Goal: Contribute content: Contribute content

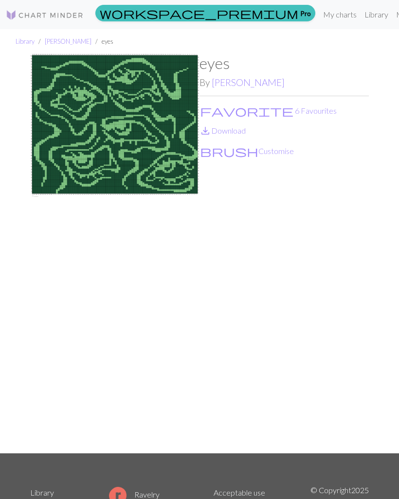
click at [207, 112] on span "favorite" at bounding box center [246, 111] width 93 height 14
click at [360, 16] on link "Library" at bounding box center [376, 14] width 32 height 19
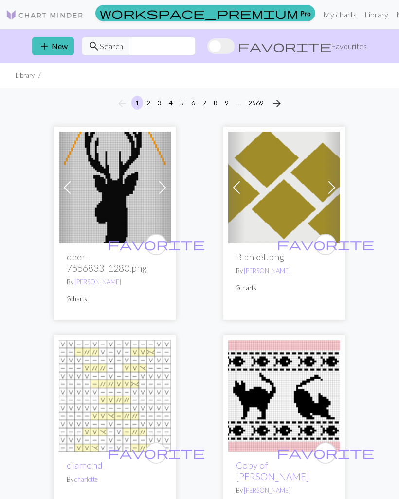
click at [51, 50] on button "add New" at bounding box center [53, 46] width 42 height 18
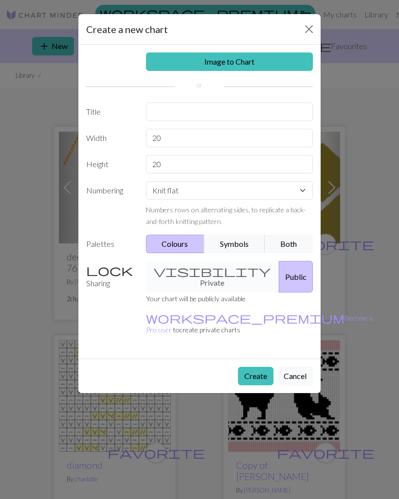
click at [274, 60] on link "Image to Chart" at bounding box center [229, 62] width 167 height 18
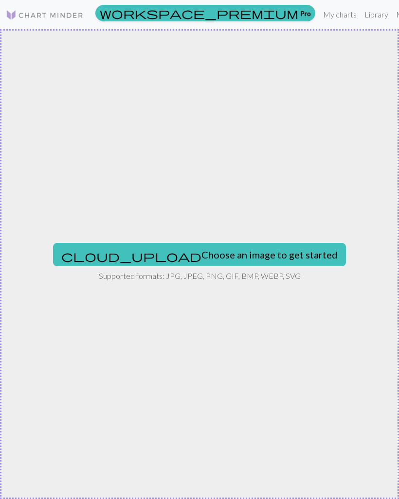
click at [244, 254] on button "cloud_upload Choose an image to get started" at bounding box center [199, 254] width 293 height 23
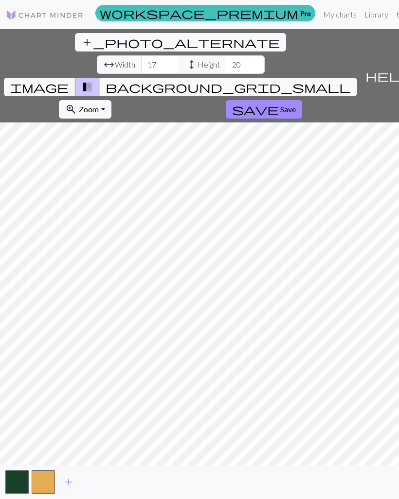
click at [73, 489] on span "add" at bounding box center [69, 483] width 12 height 14
click at [71, 494] on button "button" at bounding box center [69, 482] width 23 height 23
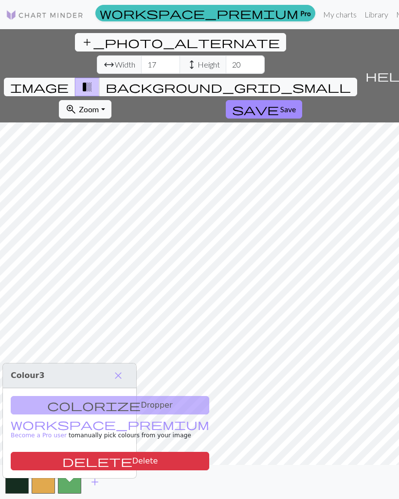
click at [100, 489] on span "add" at bounding box center [95, 483] width 12 height 14
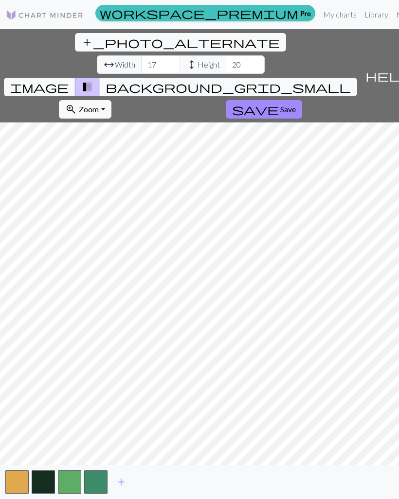
click at [120, 489] on span "add" at bounding box center [121, 483] width 12 height 14
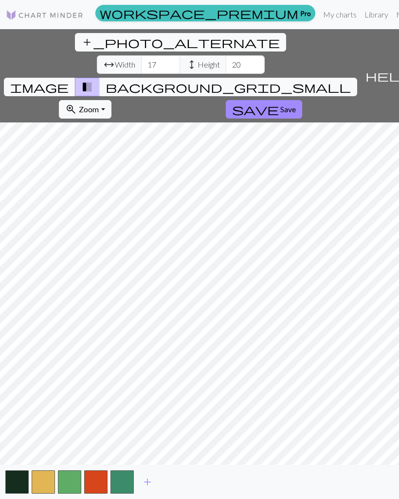
click at [148, 489] on span "add" at bounding box center [147, 483] width 12 height 14
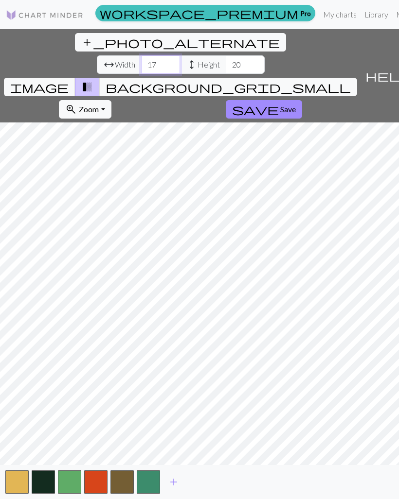
click at [141, 55] on input "17" at bounding box center [160, 64] width 39 height 18
type input "100"
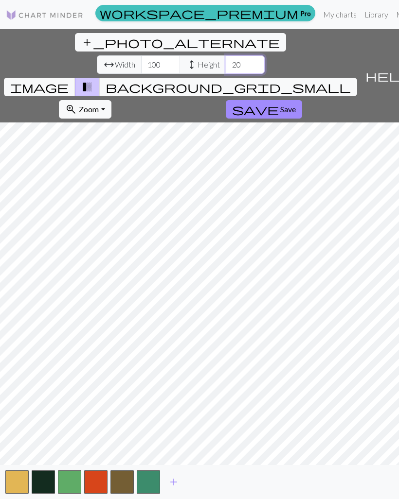
click at [226, 55] on input "20" at bounding box center [245, 64] width 39 height 18
type input "20"
type input "120"
click at [18, 492] on button "button" at bounding box center [16, 482] width 23 height 23
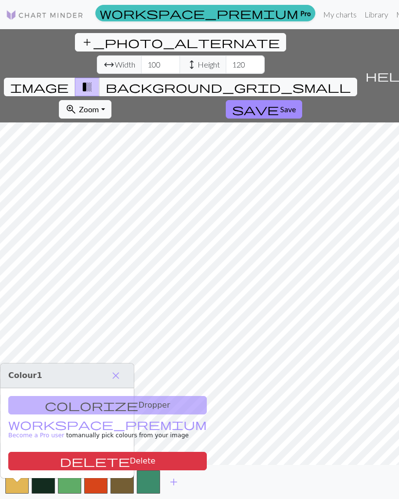
click at [18, 494] on button "button" at bounding box center [16, 482] width 23 height 23
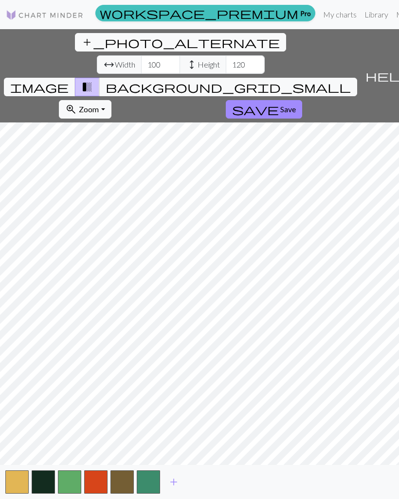
click at [17, 494] on button "button" at bounding box center [16, 482] width 23 height 23
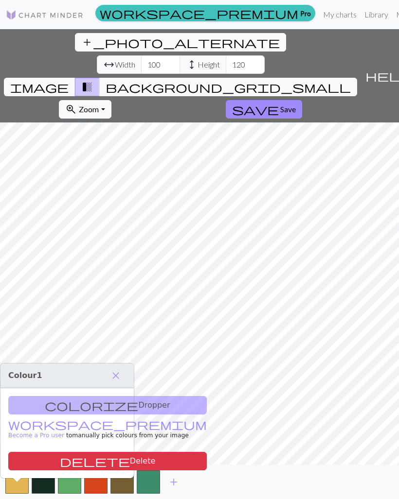
click at [91, 404] on div "colorize Dropper workspace_premium Become a Pro user to manually pick colours f…" at bounding box center [66, 434] width 133 height 90
click at [179, 492] on button "add" at bounding box center [173, 482] width 24 height 18
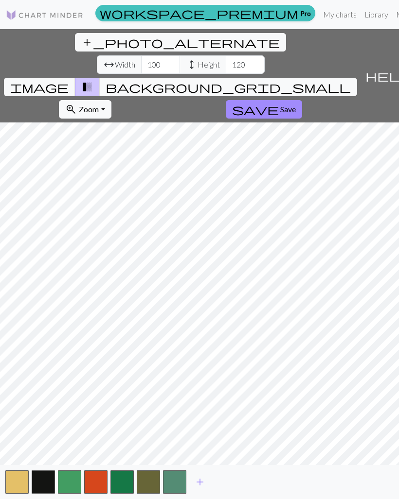
click at [176, 494] on button "button" at bounding box center [174, 482] width 23 height 23
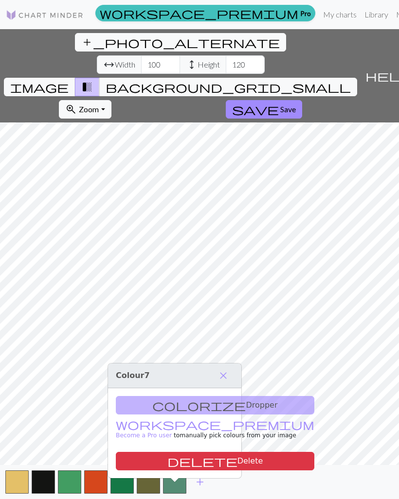
click at [221, 491] on div "add" at bounding box center [199, 482] width 399 height 34
click at [303, 489] on div "add" at bounding box center [199, 482] width 399 height 34
click at [295, 80] on span "background_grid_small" at bounding box center [228, 87] width 245 height 14
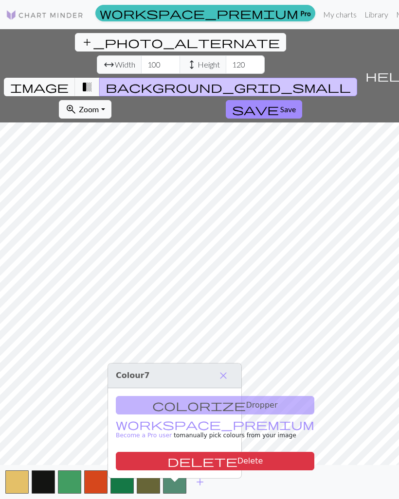
click at [93, 80] on span "transition_fade" at bounding box center [87, 87] width 12 height 14
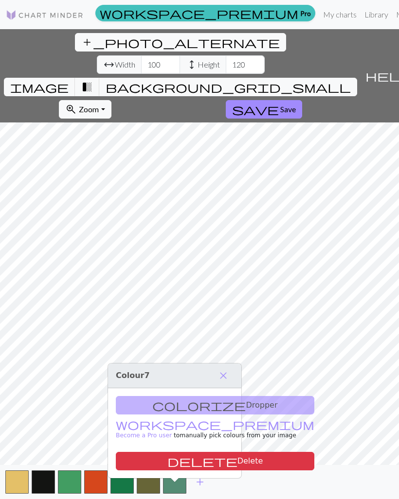
click at [293, 80] on span "background_grid_small" at bounding box center [228, 87] width 245 height 14
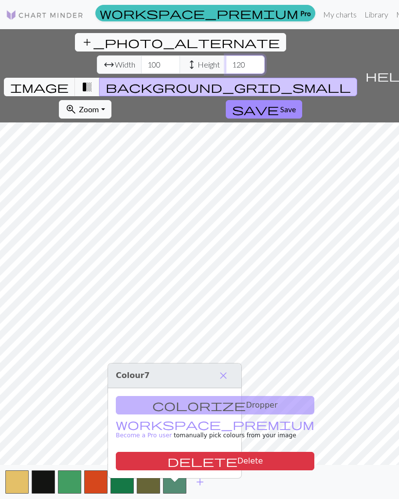
click at [226, 55] on input "120" at bounding box center [245, 64] width 39 height 18
type input "140"
click at [224, 370] on span "close" at bounding box center [223, 376] width 12 height 14
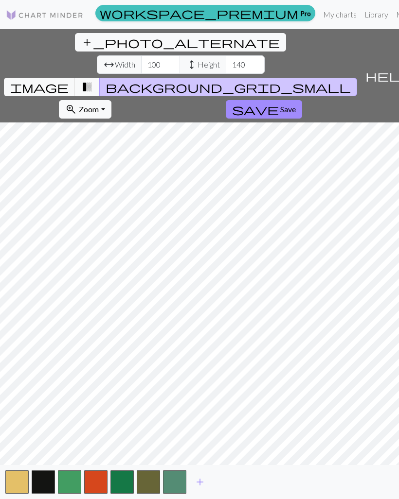
click at [206, 492] on button "add" at bounding box center [200, 482] width 24 height 18
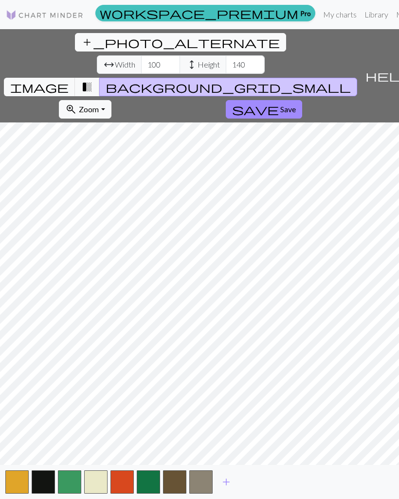
click at [227, 489] on span "add" at bounding box center [226, 483] width 12 height 14
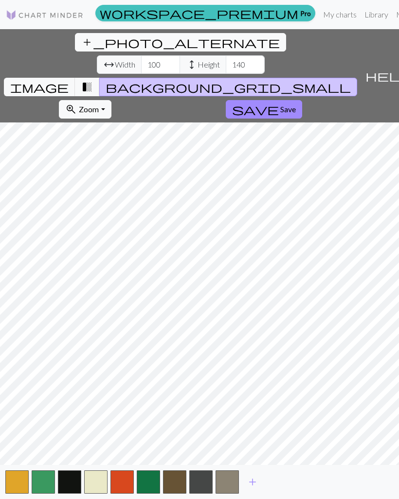
click at [259, 492] on button "add" at bounding box center [252, 482] width 24 height 18
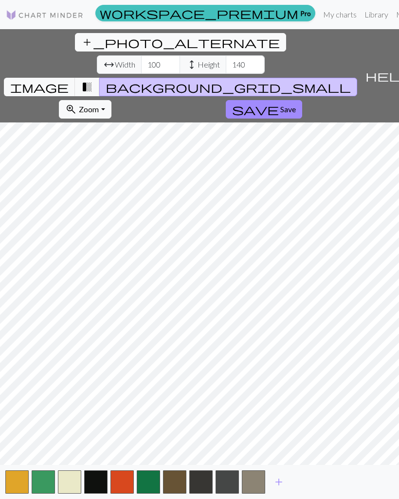
click at [254, 493] on button "button" at bounding box center [253, 482] width 23 height 23
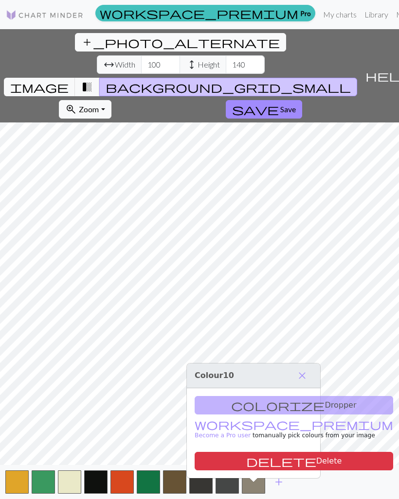
click at [258, 470] on button "delete Delete" at bounding box center [293, 461] width 198 height 18
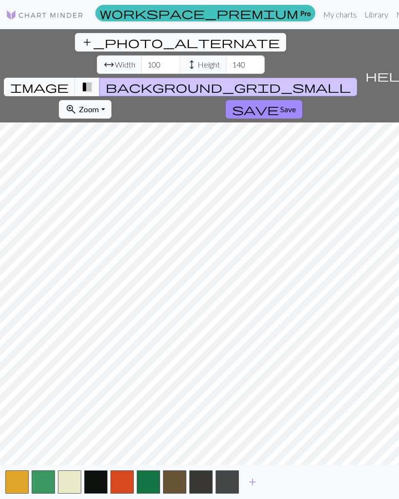
click at [231, 491] on button "button" at bounding box center [226, 482] width 23 height 23
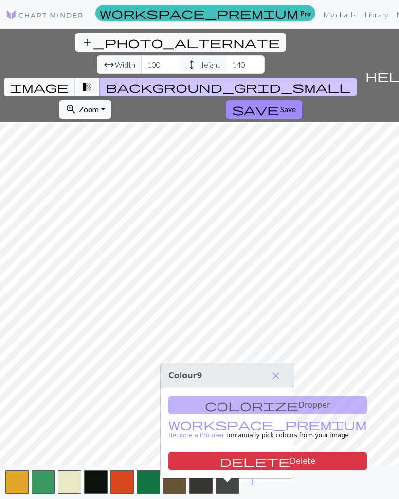
click at [234, 465] on button "delete Delete" at bounding box center [267, 461] width 198 height 18
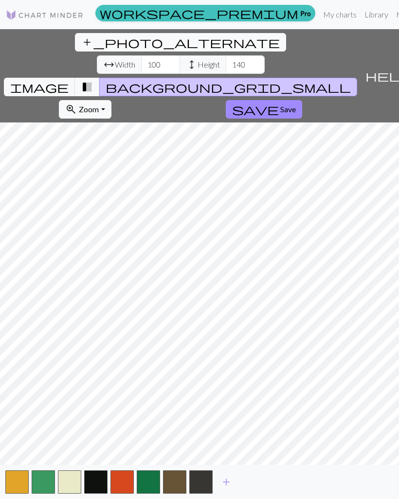
click at [179, 494] on button "button" at bounding box center [174, 482] width 23 height 23
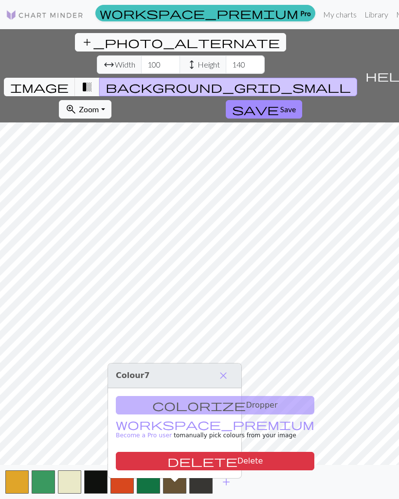
click at [176, 464] on button "delete Delete" at bounding box center [215, 461] width 198 height 18
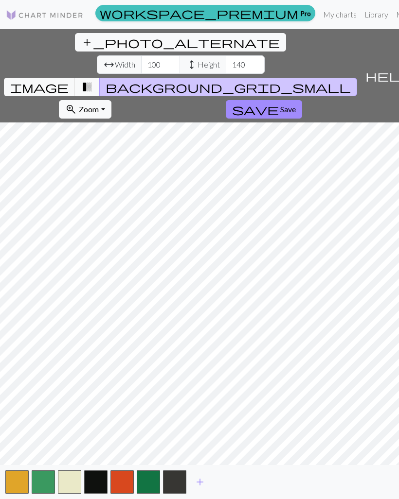
click at [184, 494] on button "button" at bounding box center [174, 482] width 23 height 23
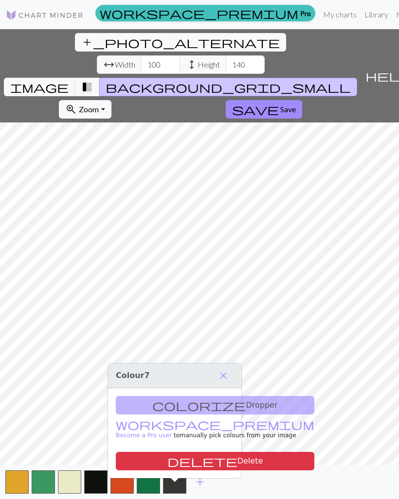
click at [173, 465] on button "delete Delete" at bounding box center [215, 461] width 198 height 18
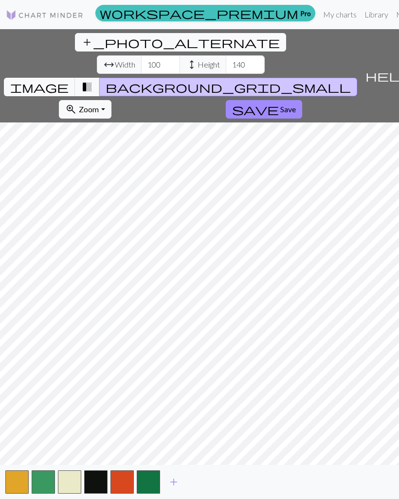
click at [150, 494] on button "button" at bounding box center [148, 482] width 23 height 23
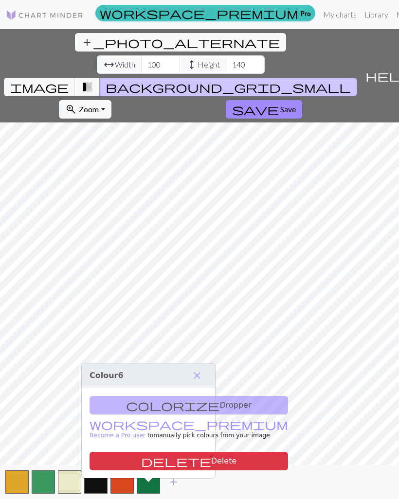
click at [51, 494] on button "button" at bounding box center [43, 482] width 23 height 23
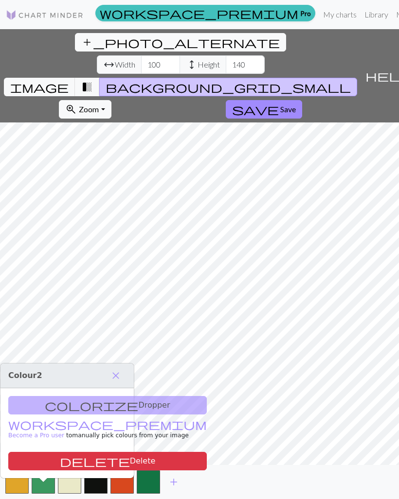
click at [150, 494] on button "button" at bounding box center [148, 482] width 23 height 23
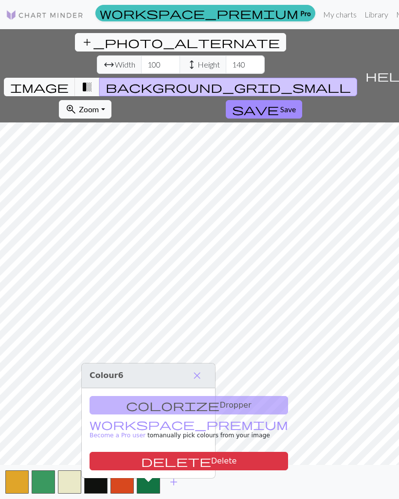
click at [147, 466] on button "delete Delete" at bounding box center [188, 461] width 198 height 18
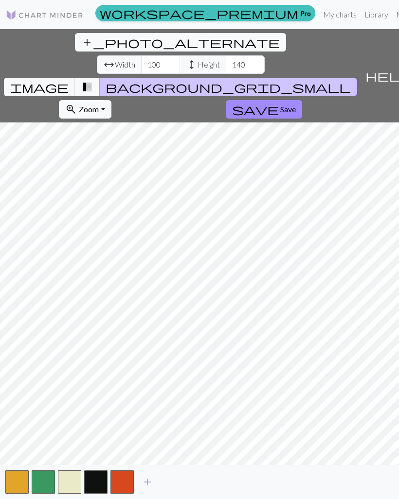
click at [93, 80] on span "transition_fade" at bounding box center [87, 87] width 12 height 14
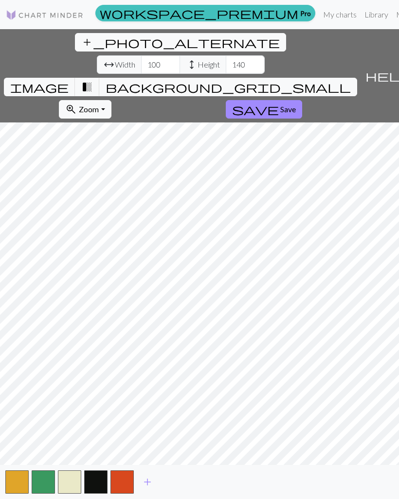
click at [69, 80] on span "image" at bounding box center [39, 87] width 58 height 14
click at [299, 78] on button "background_grid_small" at bounding box center [228, 87] width 258 height 18
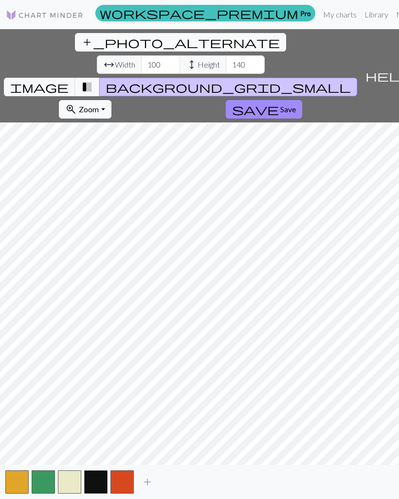
click at [75, 78] on button "image" at bounding box center [39, 87] width 71 height 18
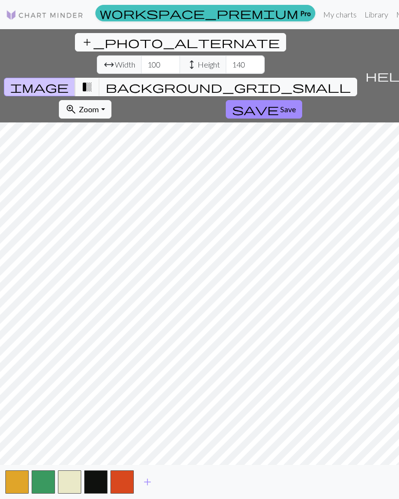
click at [308, 50] on div "add_photo_alternate Change image arrow_range Width 100 height Height 140 image …" at bounding box center [180, 75] width 361 height 93
click at [289, 80] on span "background_grid_small" at bounding box center [228, 87] width 245 height 14
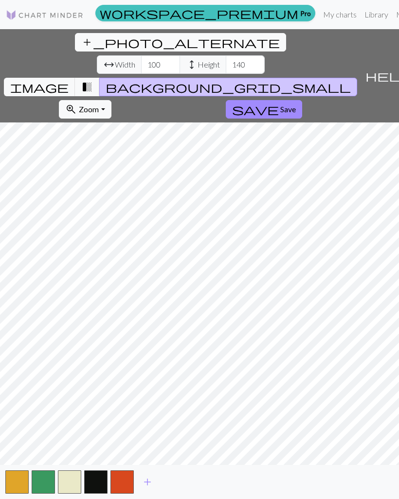
click at [69, 80] on span "image" at bounding box center [39, 87] width 58 height 14
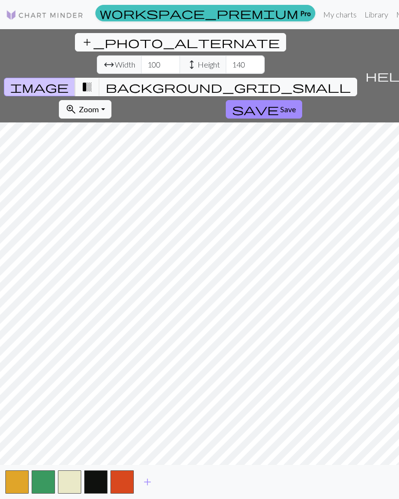
click at [286, 80] on span "background_grid_small" at bounding box center [228, 87] width 245 height 14
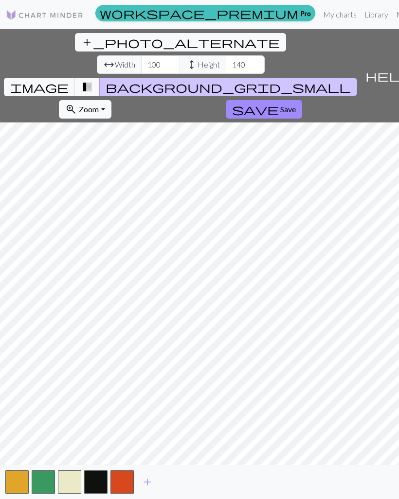
click at [69, 80] on span "image" at bounding box center [39, 87] width 58 height 14
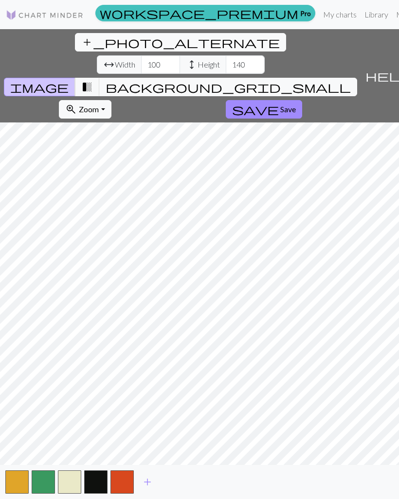
click at [301, 78] on button "background_grid_small" at bounding box center [228, 87] width 258 height 18
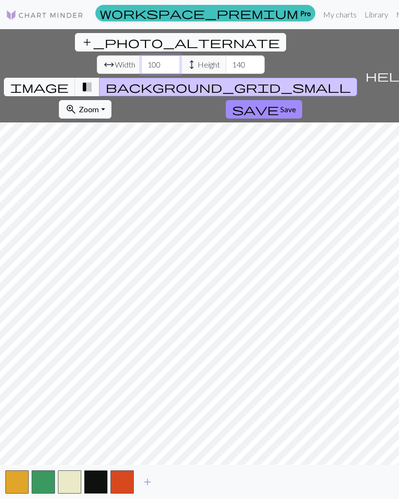
click at [141, 55] on input "100" at bounding box center [160, 64] width 39 height 18
type input "110"
click at [280, 105] on span "Save" at bounding box center [288, 109] width 16 height 9
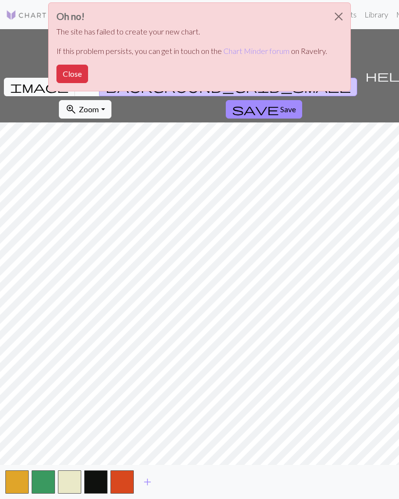
click at [84, 76] on button "Close" at bounding box center [72, 74] width 32 height 18
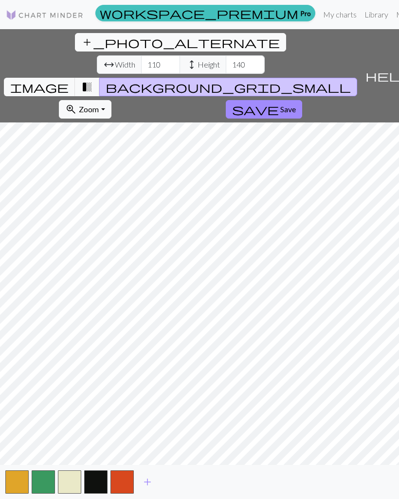
click at [280, 105] on span "Save" at bounding box center [288, 109] width 16 height 9
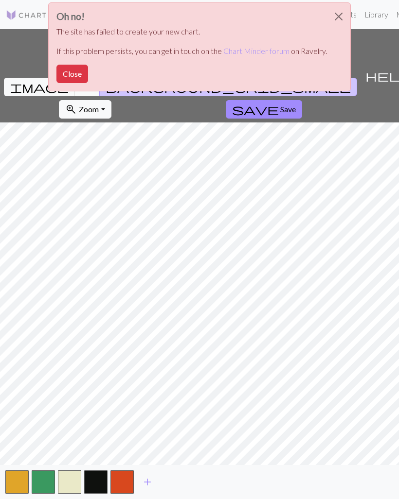
click at [331, 15] on button "Close" at bounding box center [338, 16] width 23 height 27
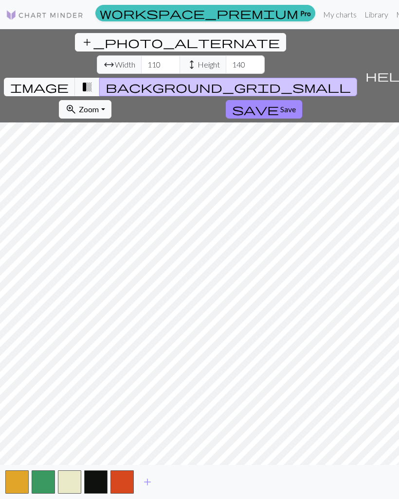
click at [100, 78] on button "transition_fade" at bounding box center [87, 87] width 25 height 18
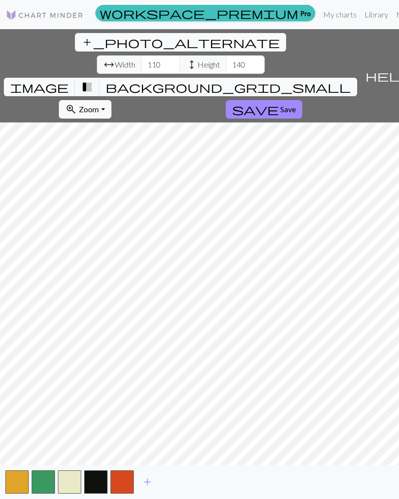
click at [297, 78] on button "background_grid_small" at bounding box center [228, 87] width 258 height 18
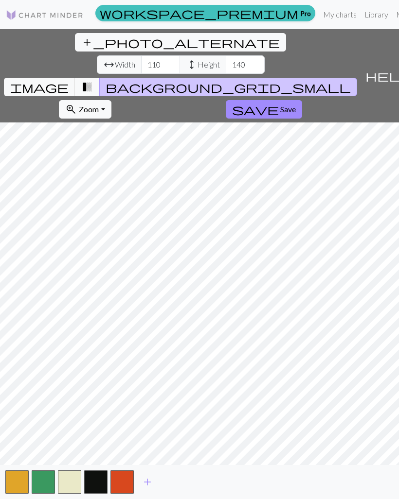
click at [296, 80] on span "background_grid_small" at bounding box center [228, 87] width 245 height 14
click at [280, 105] on span "Save" at bounding box center [288, 109] width 16 height 9
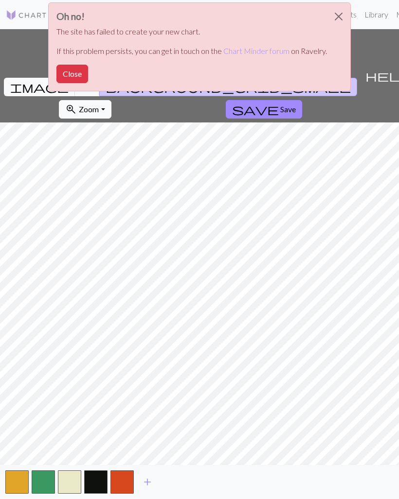
click at [83, 73] on button "Close" at bounding box center [72, 74] width 32 height 18
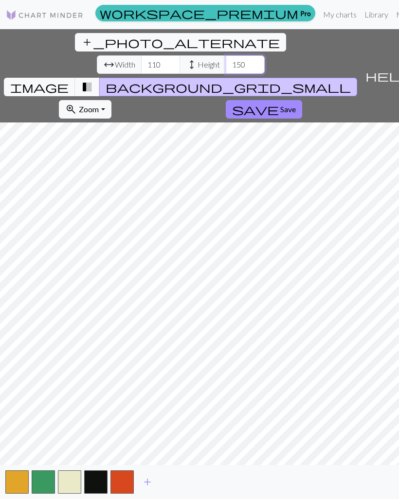
type input "150"
click at [280, 105] on span "Save" at bounding box center [288, 109] width 16 height 9
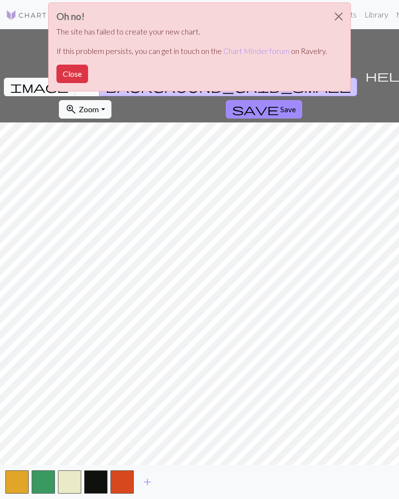
click at [341, 18] on button "Close" at bounding box center [338, 16] width 23 height 27
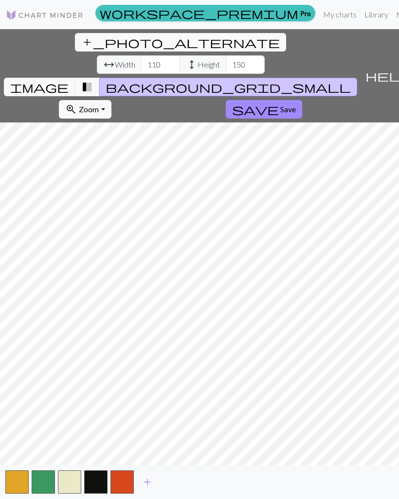
click at [226, 100] on button "save Save" at bounding box center [264, 109] width 76 height 18
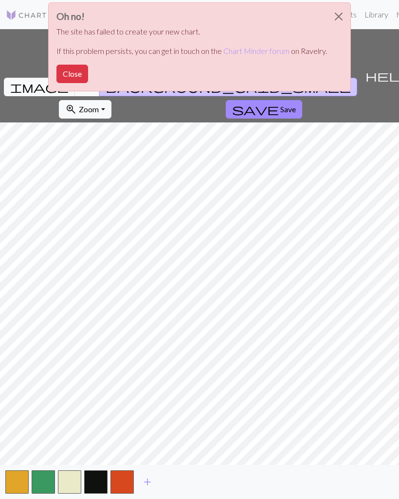
click at [345, 21] on button "Close" at bounding box center [338, 16] width 23 height 27
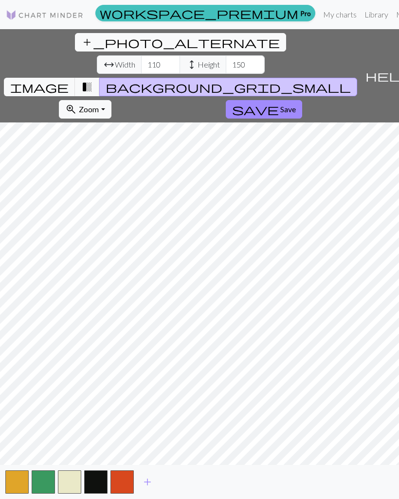
click at [232, 103] on span "save" at bounding box center [255, 110] width 47 height 14
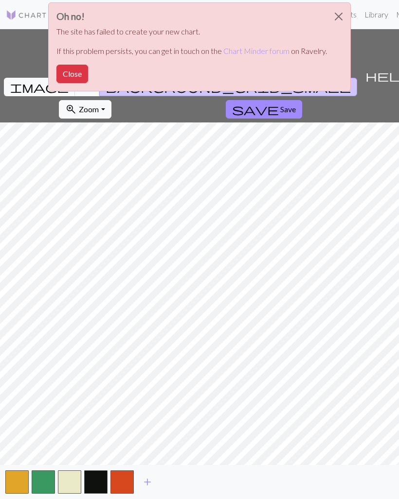
click at [340, 12] on button "Close" at bounding box center [338, 16] width 23 height 27
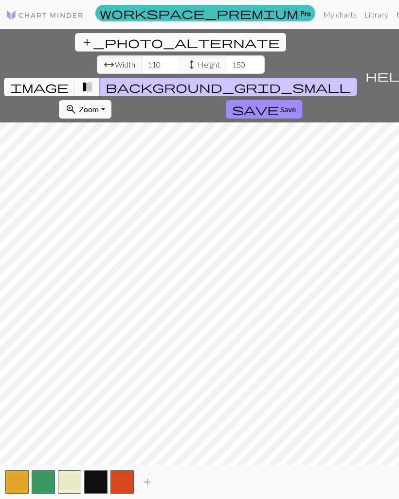
click at [81, 47] on span "add_photo_alternate" at bounding box center [180, 42] width 198 height 14
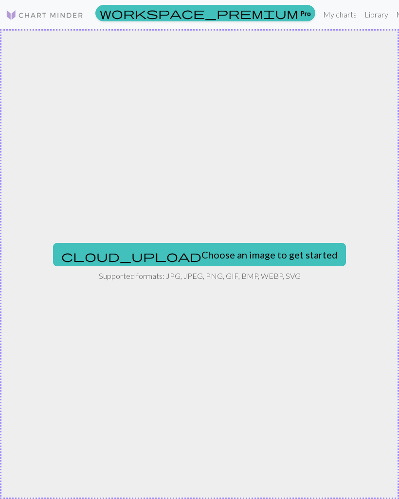
click at [262, 253] on button "cloud_upload Choose an image to get started" at bounding box center [199, 254] width 293 height 23
type input "C:\fakepath\IMG_1708.jpeg"
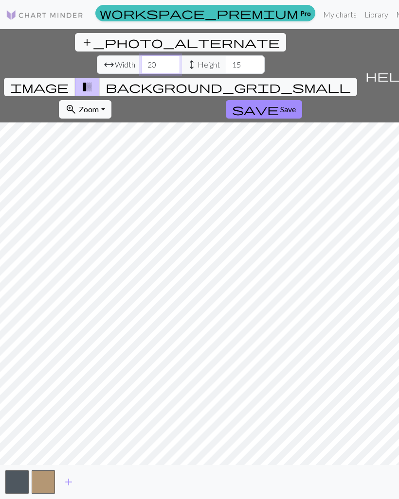
click at [141, 55] on input "20" at bounding box center [160, 64] width 39 height 18
type input "2"
type input "150"
click at [226, 55] on input "15" at bounding box center [245, 64] width 39 height 18
type input "100"
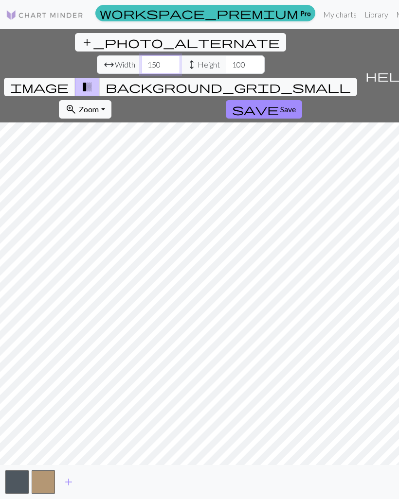
click at [141, 55] on input "150" at bounding box center [160, 64] width 39 height 18
click at [297, 78] on button "background_grid_small" at bounding box center [228, 87] width 258 height 18
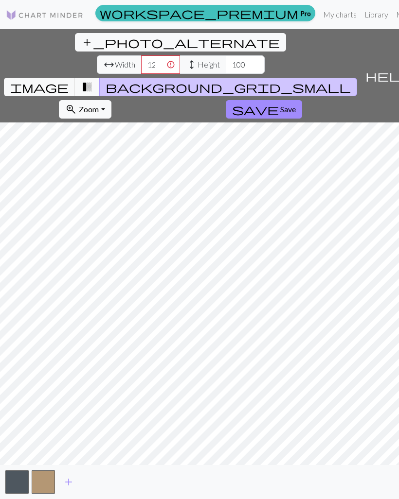
click at [69, 80] on span "image" at bounding box center [39, 87] width 58 height 14
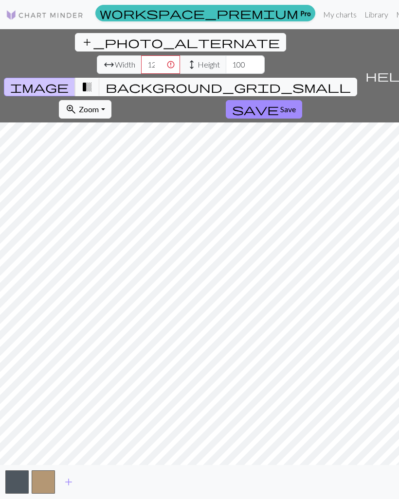
click at [100, 78] on button "transition_fade" at bounding box center [87, 87] width 25 height 18
click at [293, 78] on button "background_grid_small" at bounding box center [228, 87] width 258 height 18
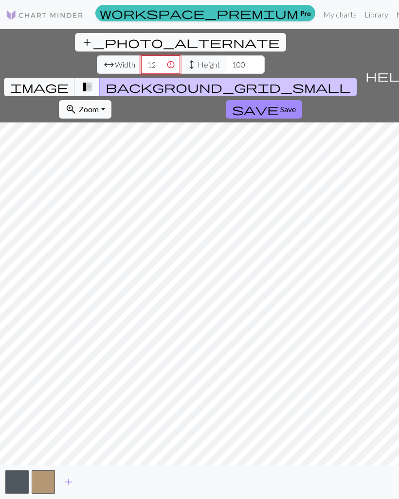
click at [141, 55] on input "1200" at bounding box center [160, 64] width 39 height 18
type input "1"
click at [141, 55] on input "200" at bounding box center [160, 64] width 39 height 18
type input "2"
type input "150"
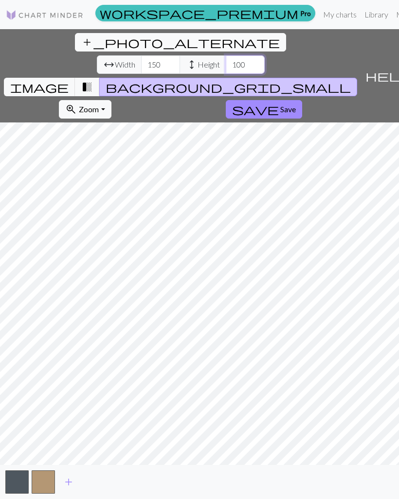
click at [226, 55] on input "100" at bounding box center [245, 64] width 39 height 18
type input "1"
click at [226, 55] on input "900" at bounding box center [245, 64] width 39 height 18
click at [226, 55] on input "90" at bounding box center [245, 64] width 39 height 18
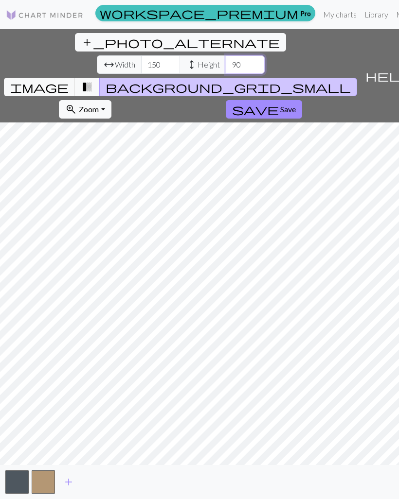
type input "9"
click at [226, 55] on input "80" at bounding box center [245, 64] width 39 height 18
type input "8"
click at [226, 55] on input "120" at bounding box center [245, 64] width 39 height 18
click at [75, 489] on button "add" at bounding box center [68, 482] width 24 height 18
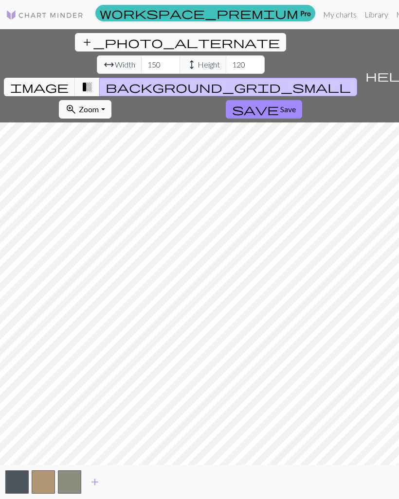
click at [69, 492] on button "button" at bounding box center [69, 482] width 23 height 23
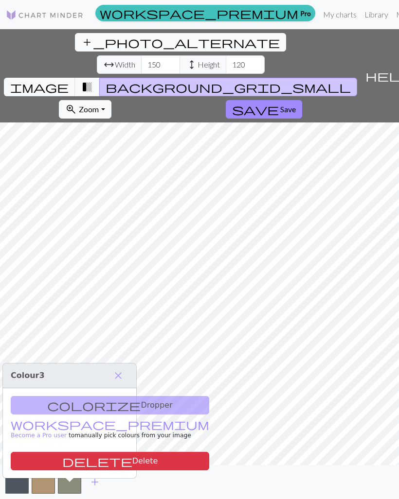
click at [45, 461] on button "delete Delete" at bounding box center [110, 461] width 198 height 18
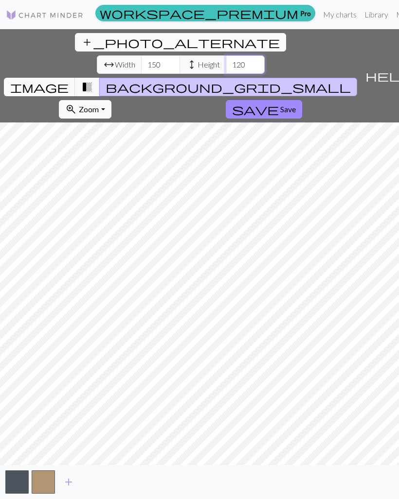
click at [226, 55] on input "120" at bounding box center [245, 64] width 39 height 18
click at [226, 55] on input "130" at bounding box center [245, 64] width 39 height 18
click at [226, 55] on input "120" at bounding box center [245, 64] width 39 height 18
type input "115"
click at [280, 105] on span "Save" at bounding box center [288, 109] width 16 height 9
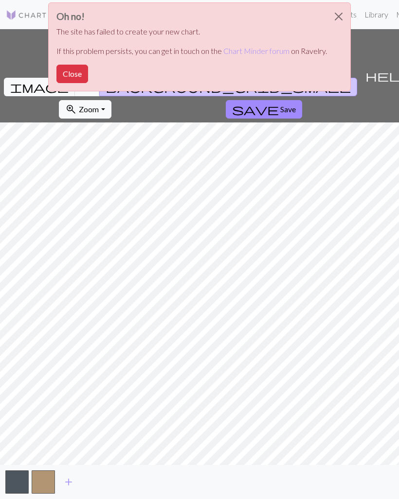
click at [339, 22] on button "Close" at bounding box center [338, 16] width 23 height 27
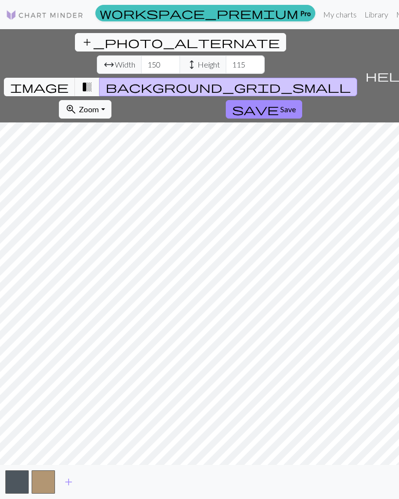
click at [75, 50] on button "add_photo_alternate Change image" at bounding box center [180, 42] width 211 height 18
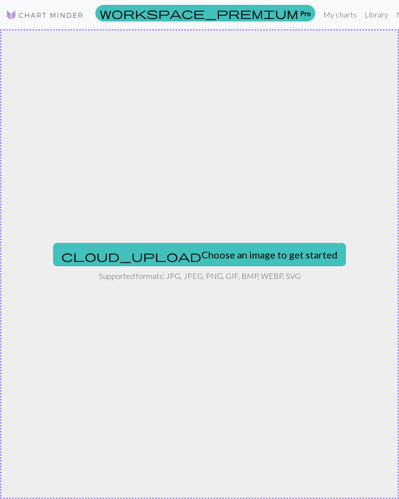
click at [231, 255] on button "cloud_upload Choose an image to get started" at bounding box center [199, 254] width 293 height 23
type input "C:\fakepath\IMG_1710.jpeg"
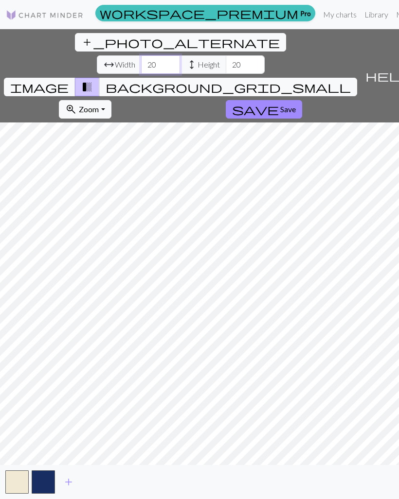
click at [141, 55] on input "20" at bounding box center [160, 64] width 39 height 18
type input "2"
type input "100"
click at [226, 55] on input "20" at bounding box center [245, 64] width 39 height 18
type input "2"
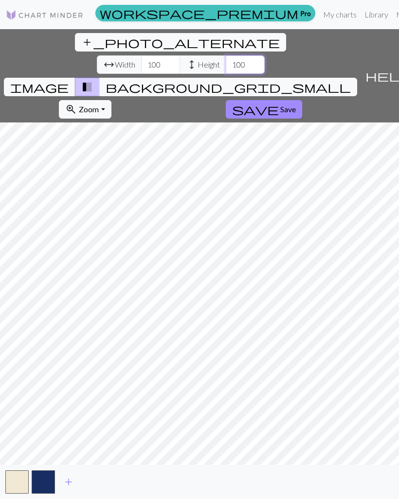
click at [226, 55] on input "100" at bounding box center [245, 64] width 39 height 18
click at [301, 78] on button "background_grid_small" at bounding box center [228, 87] width 258 height 18
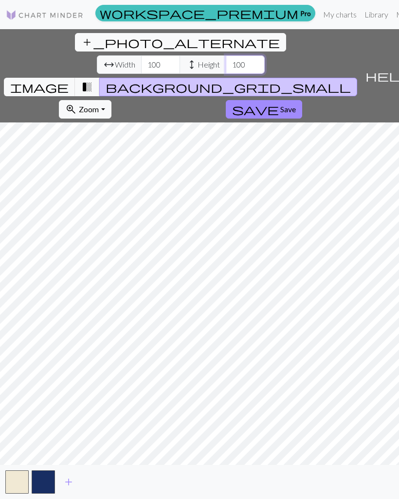
click at [226, 55] on input "100" at bounding box center [245, 64] width 39 height 18
click at [226, 55] on input "130" at bounding box center [245, 64] width 39 height 18
click at [226, 55] on input "125" at bounding box center [245, 64] width 39 height 18
type input "135"
click at [232, 103] on span "save" at bounding box center [255, 110] width 47 height 14
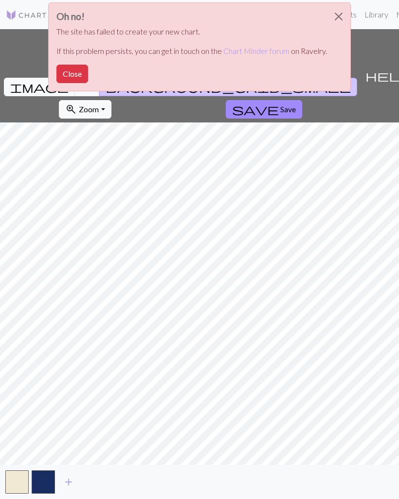
click at [73, 82] on button "Close" at bounding box center [72, 74] width 32 height 18
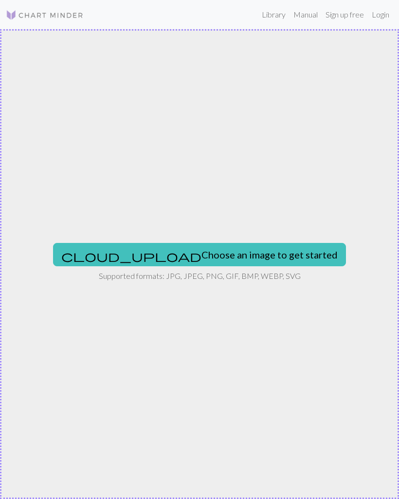
click at [383, 14] on link "Login" at bounding box center [380, 14] width 25 height 19
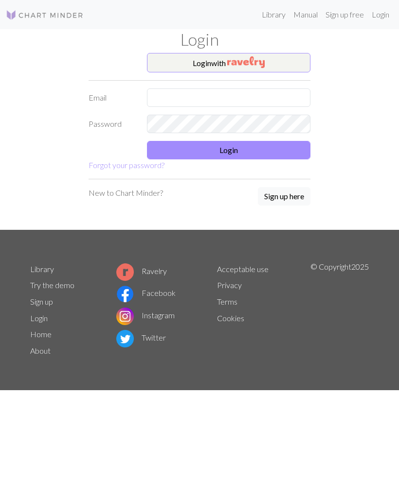
click at [268, 55] on button "Login with" at bounding box center [228, 62] width 163 height 19
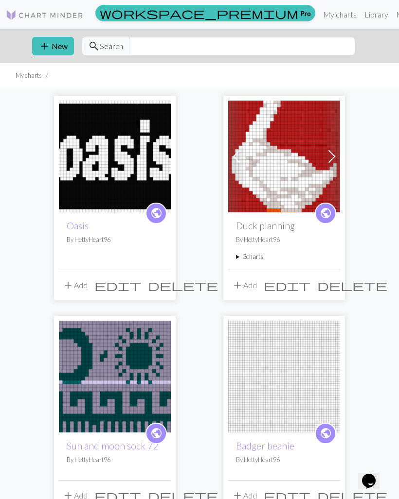
click at [51, 48] on button "add New" at bounding box center [53, 46] width 42 height 18
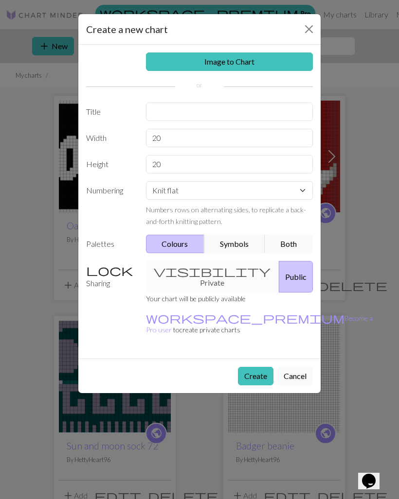
click at [186, 57] on link "Image to Chart" at bounding box center [229, 62] width 167 height 18
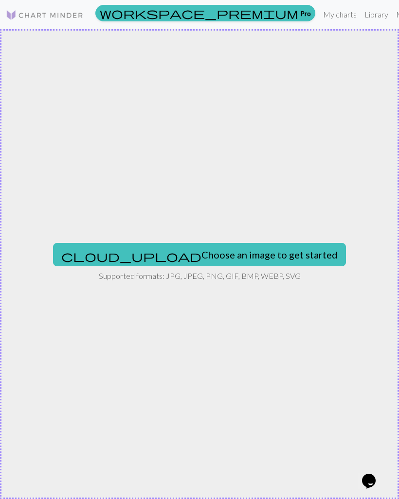
click at [204, 262] on button "cloud_upload Choose an image to get started" at bounding box center [199, 254] width 293 height 23
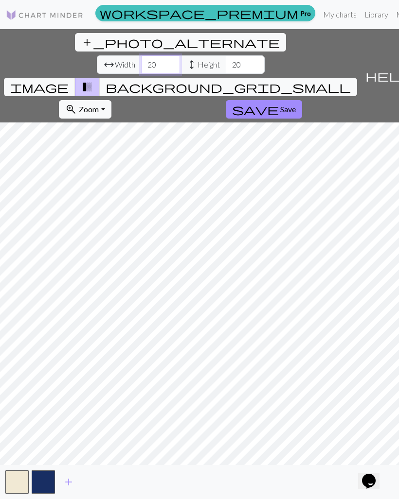
click at [141, 55] on input "20" at bounding box center [160, 64] width 39 height 18
type input "100"
click at [226, 55] on input "20" at bounding box center [245, 64] width 39 height 18
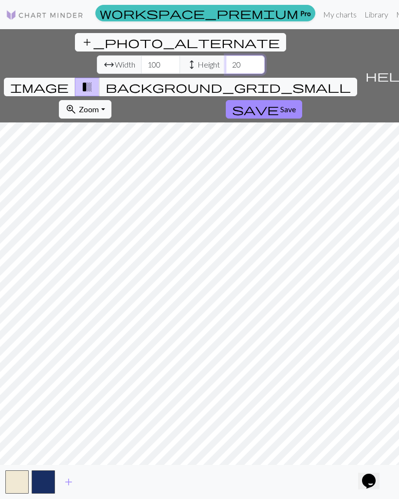
click at [226, 55] on input "20" at bounding box center [245, 64] width 39 height 18
type input "2"
type input "135"
click at [290, 78] on button "background_grid_small" at bounding box center [228, 87] width 258 height 18
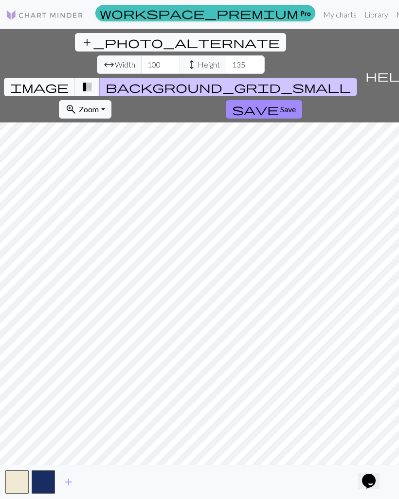
click at [280, 105] on span "Save" at bounding box center [288, 109] width 16 height 9
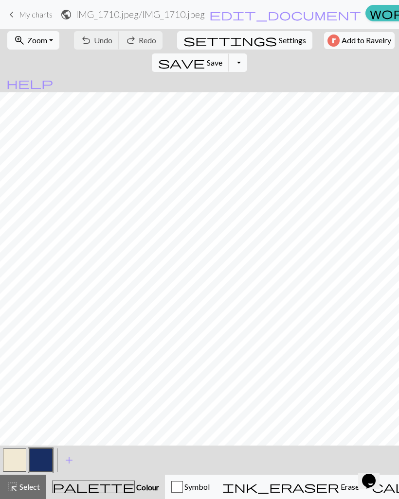
click at [41, 39] on span "Zoom" at bounding box center [37, 39] width 20 height 9
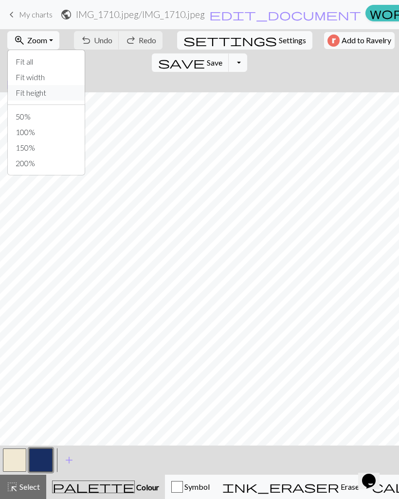
click at [56, 92] on button "Fit height" at bounding box center [46, 93] width 77 height 16
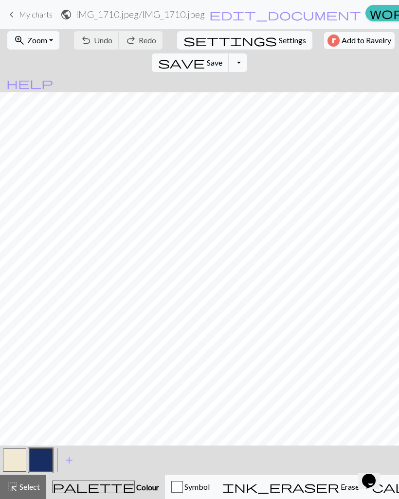
click at [16, 44] on span "zoom_in" at bounding box center [20, 41] width 12 height 14
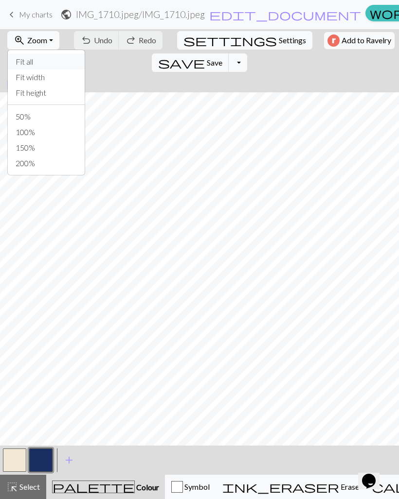
click at [18, 59] on button "Fit all" at bounding box center [46, 62] width 77 height 16
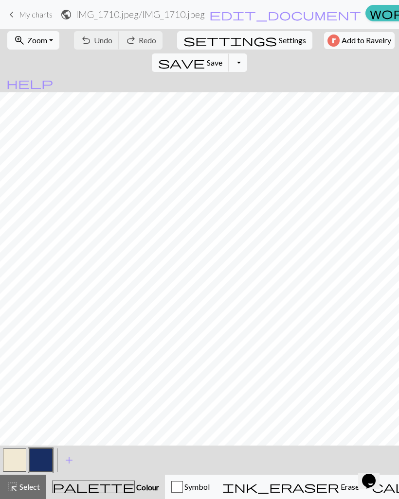
scroll to position [2, 216]
click at [95, 46] on button "undo Undo Undo" at bounding box center [96, 40] width 45 height 18
click at [95, 46] on div "undo Undo Undo redo Redo Redo" at bounding box center [118, 40] width 94 height 22
click at [94, 47] on div "undo Undo Undo redo Redo Redo" at bounding box center [118, 40] width 94 height 22
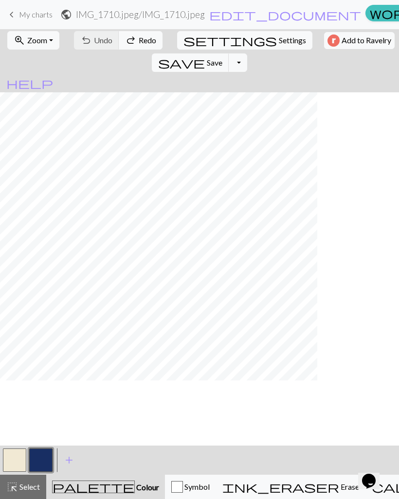
scroll to position [14, 0]
click at [27, 15] on span "My charts" at bounding box center [36, 14] width 34 height 9
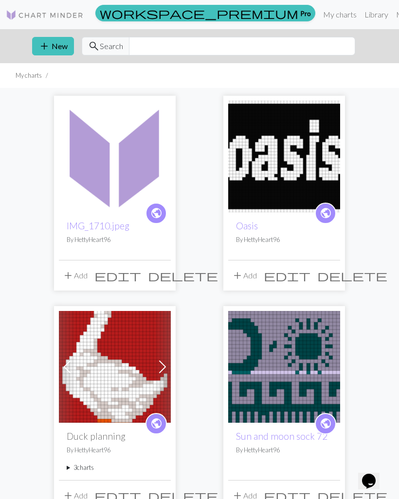
click at [116, 173] on img at bounding box center [115, 157] width 112 height 112
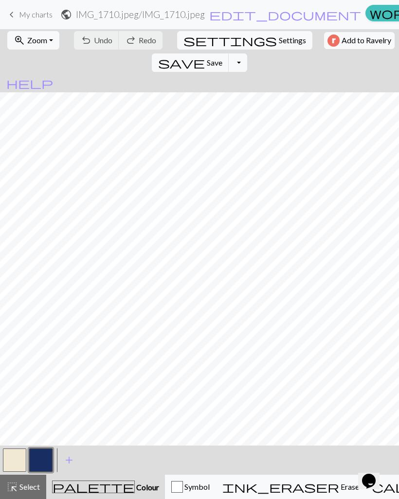
click at [22, 15] on span "My charts" at bounding box center [36, 14] width 34 height 9
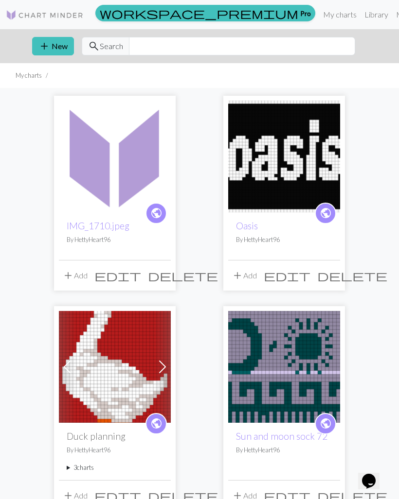
click at [159, 219] on span "public" at bounding box center [156, 213] width 12 height 15
click at [99, 159] on img at bounding box center [115, 157] width 112 height 112
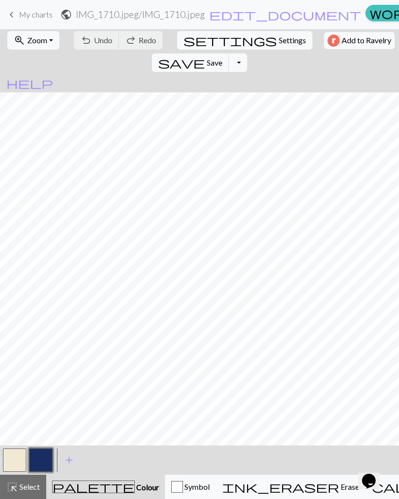
click at [70, 465] on span "add" at bounding box center [69, 461] width 12 height 14
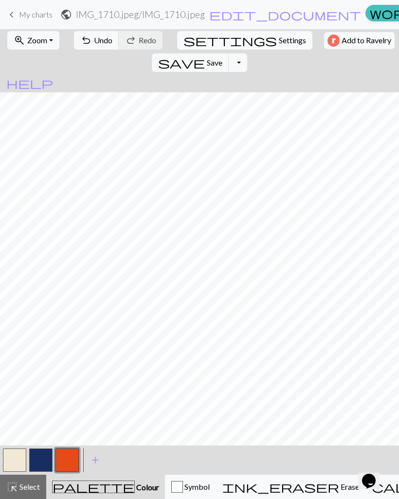
click at [17, 465] on button "button" at bounding box center [14, 460] width 23 height 23
click at [16, 456] on button "button" at bounding box center [14, 460] width 23 height 23
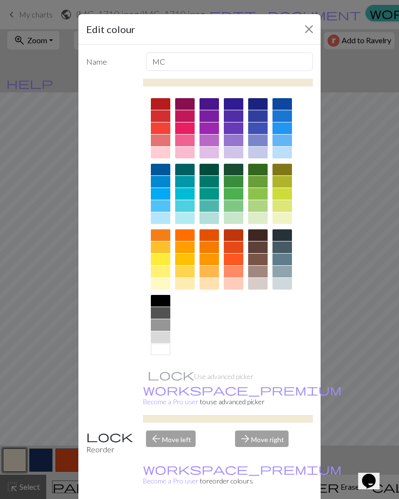
click at [307, 30] on button "Close" at bounding box center [309, 29] width 16 height 16
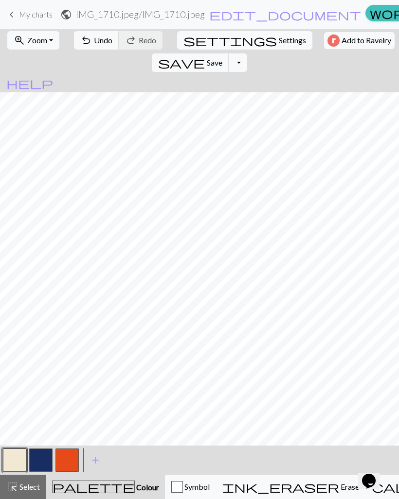
click at [183, 483] on span "Symbol" at bounding box center [196, 486] width 27 height 9
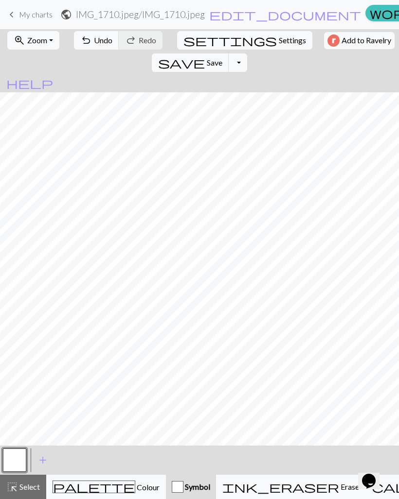
click at [135, 487] on span "Colour" at bounding box center [147, 487] width 24 height 9
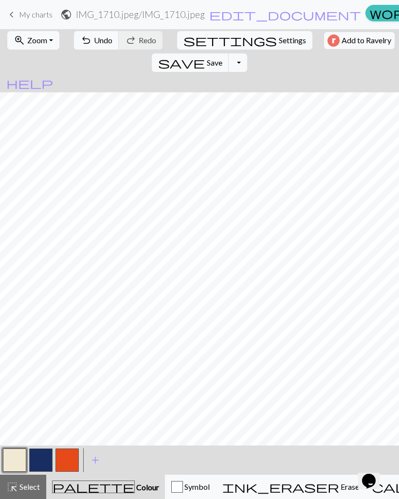
click at [73, 463] on button "button" at bounding box center [66, 460] width 23 height 23
click at [68, 460] on button "button" at bounding box center [66, 460] width 23 height 23
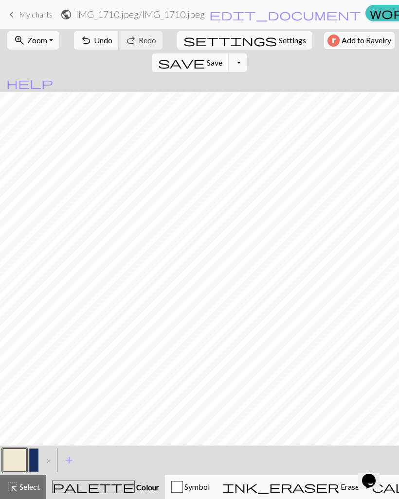
click at [197, 483] on span "Symbol" at bounding box center [196, 486] width 27 height 9
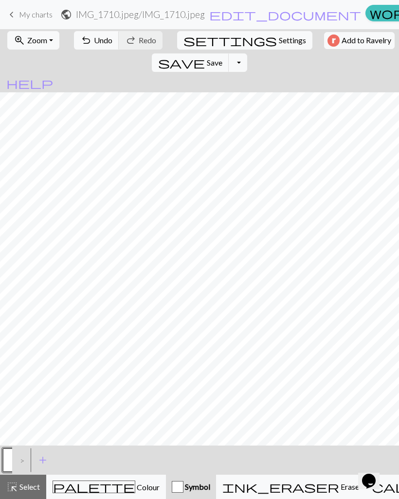
click at [7, 466] on button "button" at bounding box center [14, 460] width 23 height 23
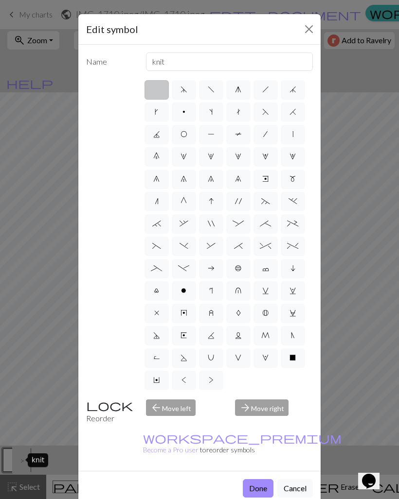
click at [190, 291] on label "o" at bounding box center [184, 291] width 24 height 19
click at [187, 291] on input "o" at bounding box center [184, 288] width 6 height 6
radio input "true"
type input "purl"
click at [397, 88] on div "Edit symbol Name purl d f g h j k p s t F H J O P T / | 0 1 2 3 4 5 6 7 8 9 e m…" at bounding box center [199, 249] width 399 height 499
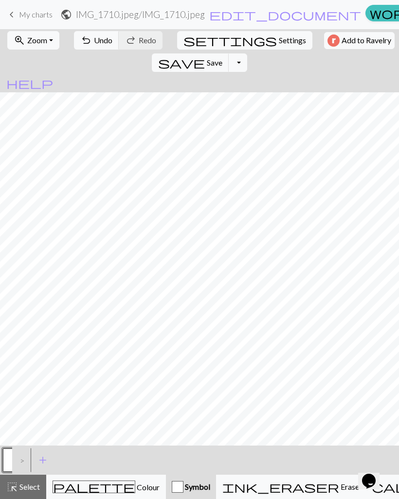
click at [24, 456] on div ">" at bounding box center [20, 460] width 16 height 26
click at [23, 456] on div ">" at bounding box center [20, 460] width 16 height 26
click at [46, 449] on button "add Add a symbol" at bounding box center [43, 460] width 24 height 24
click at [41, 465] on button "button" at bounding box center [40, 460] width 23 height 23
click at [42, 463] on button "button" at bounding box center [40, 460] width 23 height 23
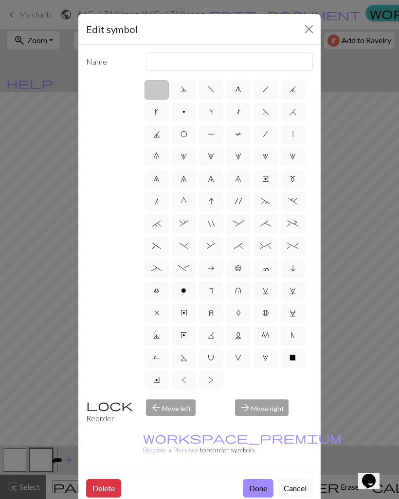
click at [180, 298] on label "o" at bounding box center [184, 291] width 24 height 19
click at [181, 291] on input "o" at bounding box center [184, 288] width 6 height 6
radio input "true"
type input "purl"
click at [262, 479] on button "Done" at bounding box center [258, 488] width 31 height 18
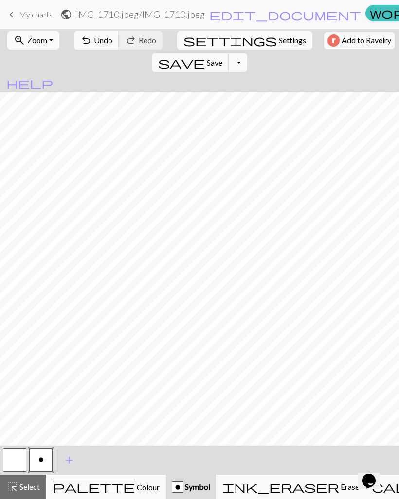
click at [88, 47] on button "undo Undo Undo" at bounding box center [96, 40] width 45 height 18
click at [106, 45] on span "Undo" at bounding box center [103, 39] width 18 height 9
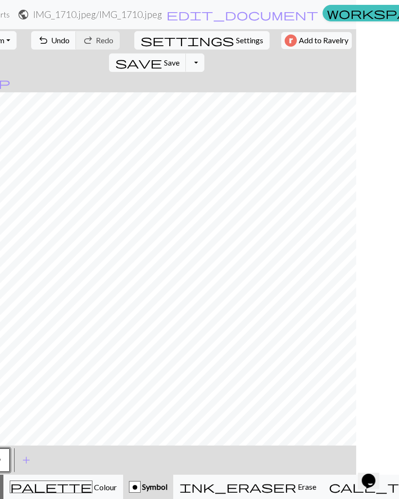
scroll to position [0, 43]
click at [55, 43] on span "Undo" at bounding box center [60, 39] width 18 height 9
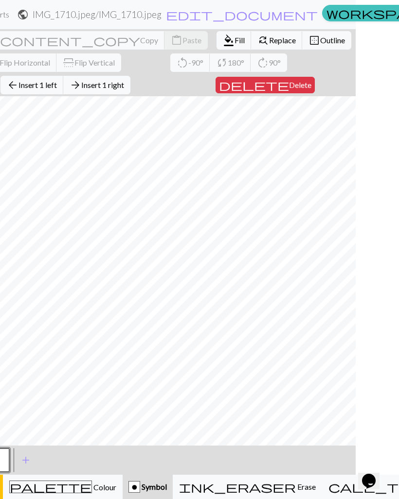
click at [13, 37] on div "close Cancel content_copy Copy content_paste Paste format_color_fill Fill find_…" at bounding box center [156, 62] width 399 height 67
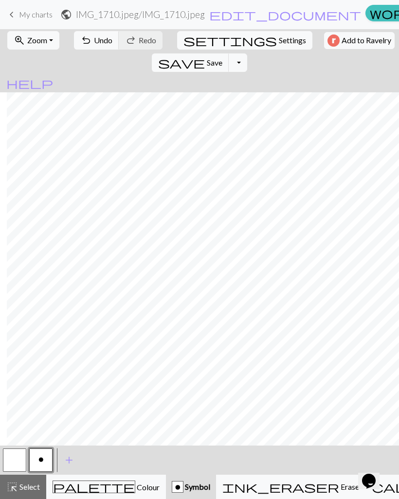
scroll to position [0, 546]
click at [97, 46] on button "undo Undo Undo" at bounding box center [96, 40] width 45 height 18
click at [101, 42] on span "Undo" at bounding box center [103, 39] width 18 height 9
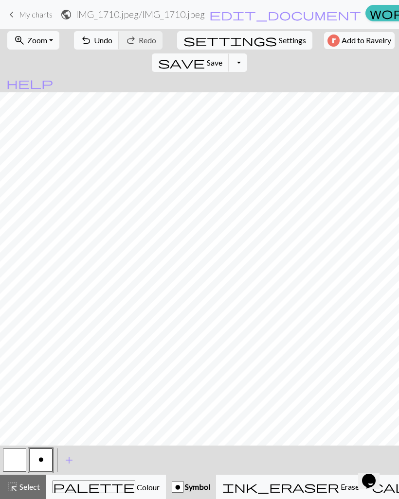
click at [222, 58] on span "Save" at bounding box center [215, 62] width 16 height 9
click at [334, 43] on div "Chart saved Chart saved" at bounding box center [199, 38] width 399 height 77
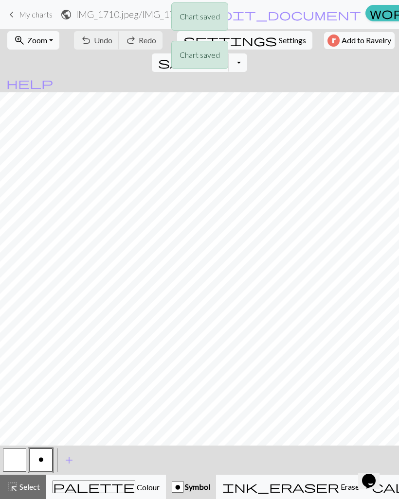
click at [33, 35] on div "Chart saved Chart saved" at bounding box center [199, 38] width 399 height 77
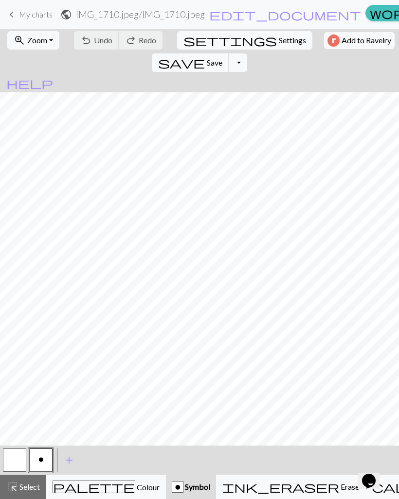
click at [43, 44] on span "Zoom" at bounding box center [37, 39] width 20 height 9
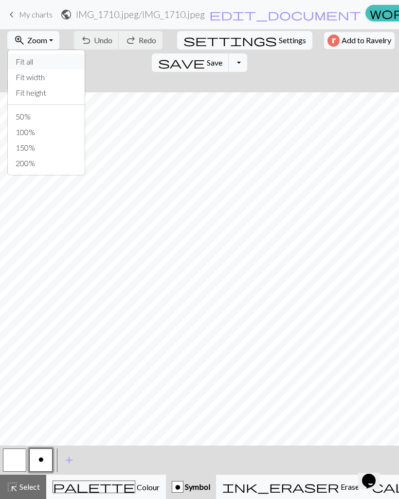
click at [35, 65] on button "Fit all" at bounding box center [46, 62] width 77 height 16
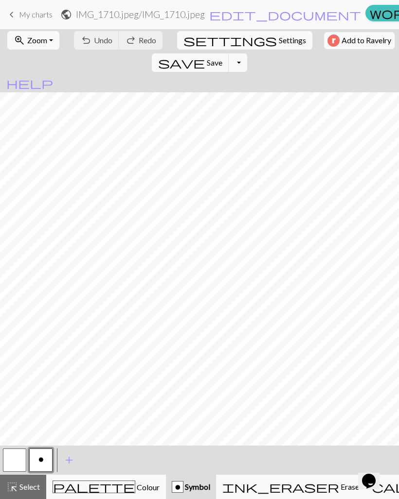
click at [45, 45] on button "zoom_in Zoom Zoom" at bounding box center [33, 40] width 52 height 18
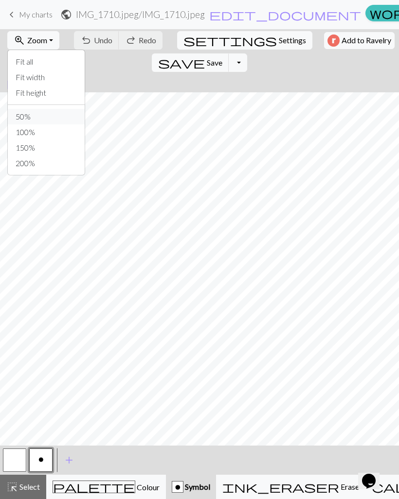
click at [36, 116] on button "50%" at bounding box center [46, 117] width 77 height 16
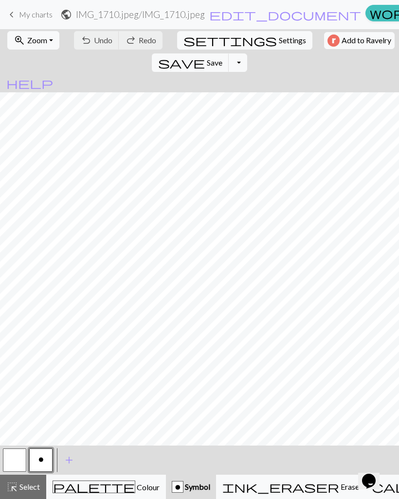
click at [50, 46] on button "zoom_in Zoom Zoom" at bounding box center [33, 40] width 52 height 18
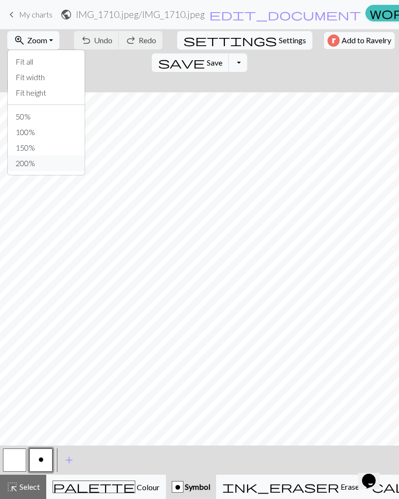
click at [33, 163] on button "200%" at bounding box center [46, 164] width 77 height 16
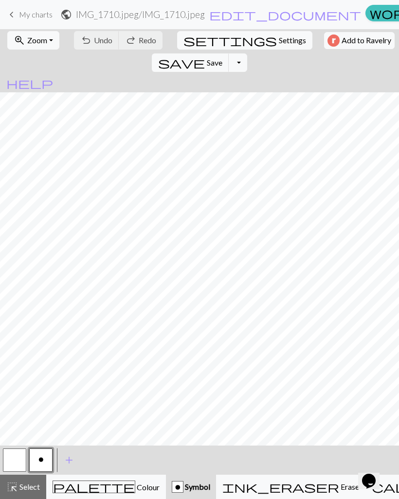
click at [56, 38] on button "zoom_in Zoom Zoom" at bounding box center [33, 40] width 52 height 18
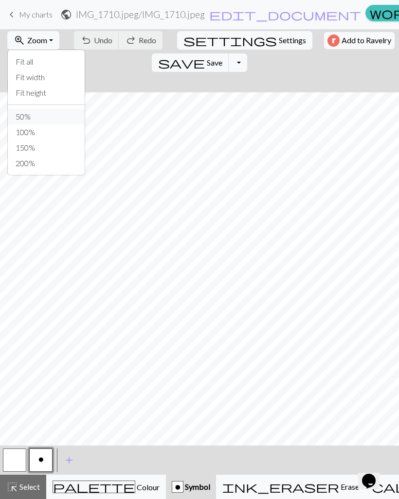
click at [37, 124] on button "50%" at bounding box center [46, 117] width 77 height 16
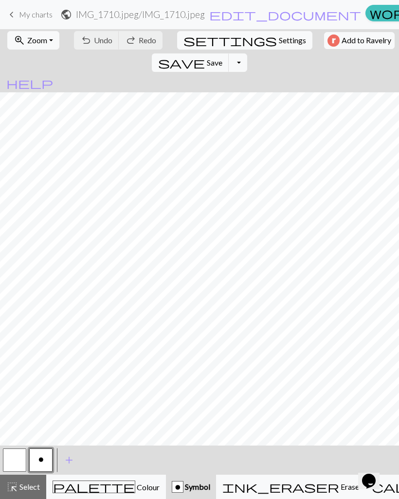
click at [50, 34] on button "zoom_in Zoom Zoom" at bounding box center [33, 40] width 52 height 18
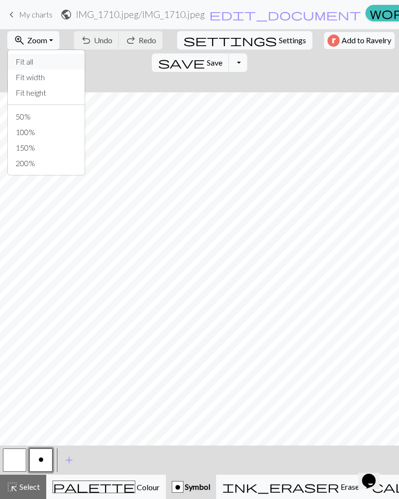
click at [41, 58] on button "Fit all" at bounding box center [46, 62] width 77 height 16
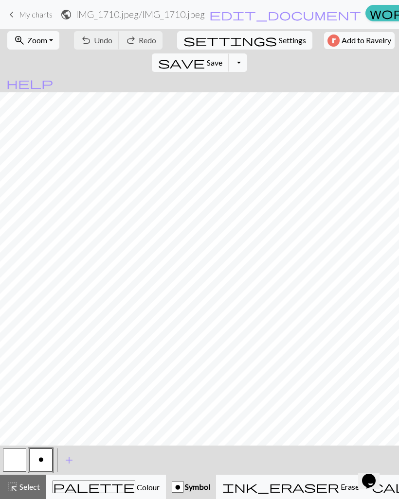
click at [222, 58] on span "Save" at bounding box center [215, 62] width 16 height 9
click at [286, 17] on div "Chart saved" at bounding box center [199, 19] width 399 height 38
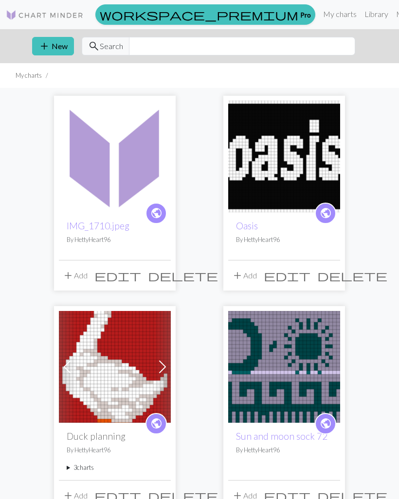
click at [159, 219] on span "public" at bounding box center [156, 213] width 12 height 15
